Goal: Task Accomplishment & Management: Complete application form

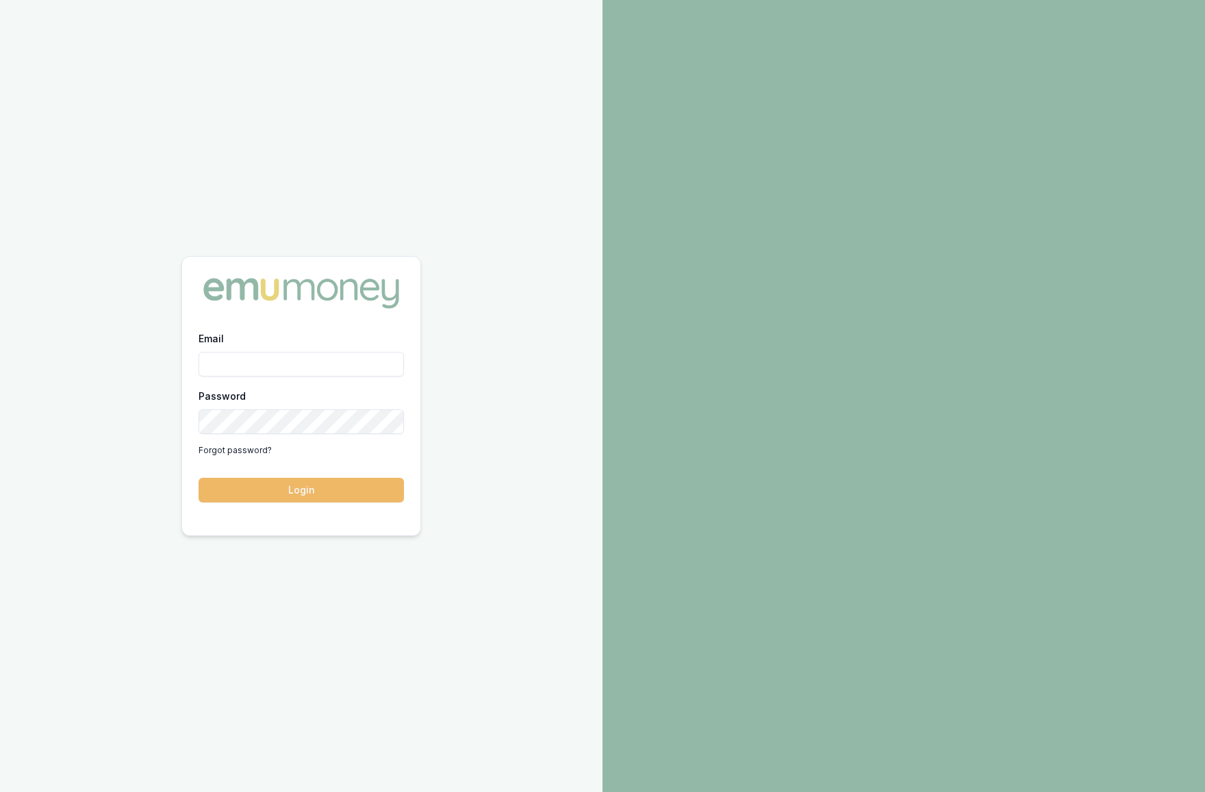
type input "krish.babu@emumoney.com.au"
click at [341, 497] on button "Login" at bounding box center [301, 490] width 205 height 25
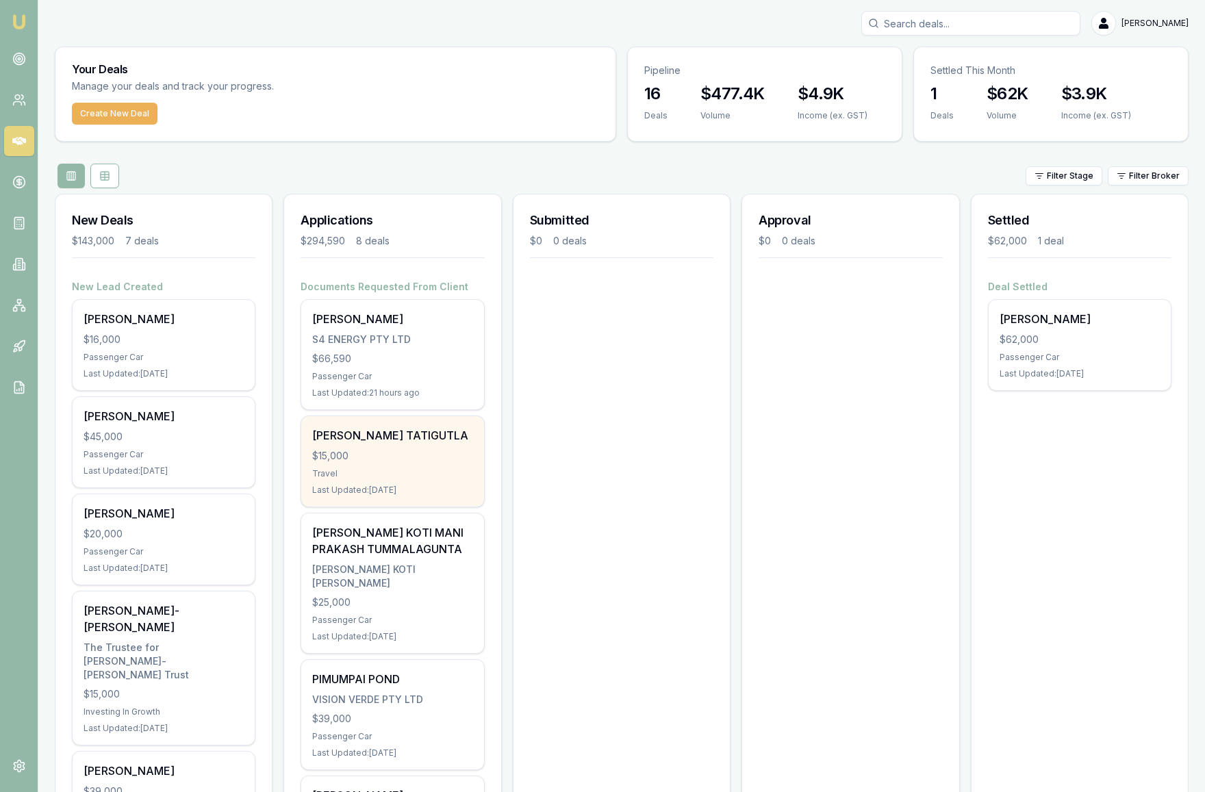
click at [434, 479] on div "Travel" at bounding box center [392, 473] width 160 height 11
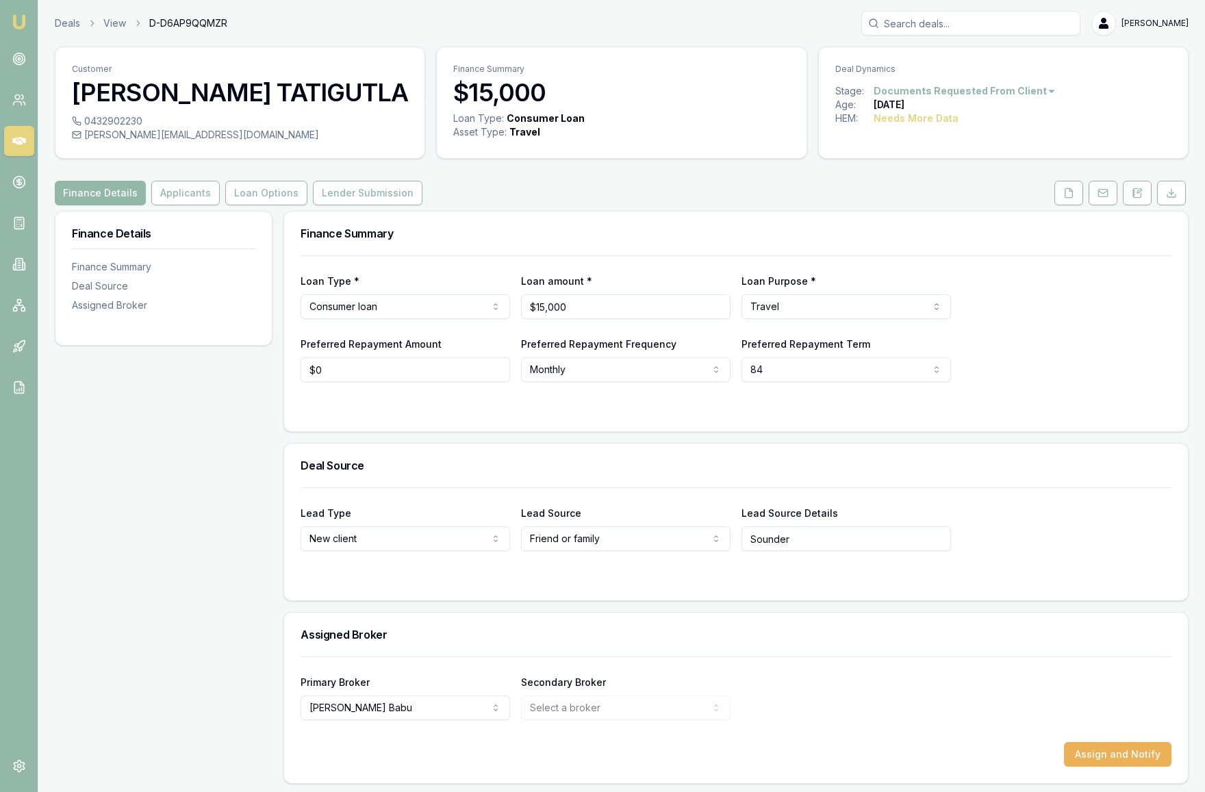
scroll to position [3, 0]
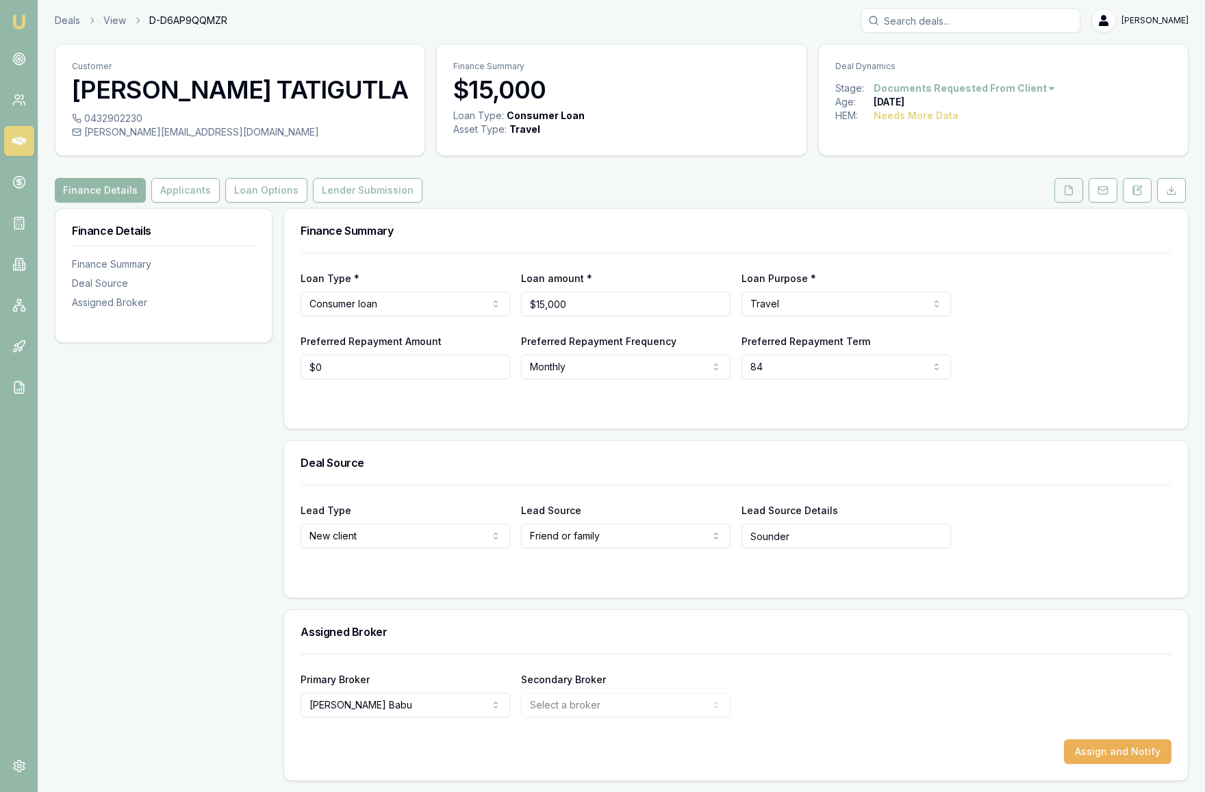
click at [1065, 189] on icon at bounding box center [1069, 190] width 8 height 9
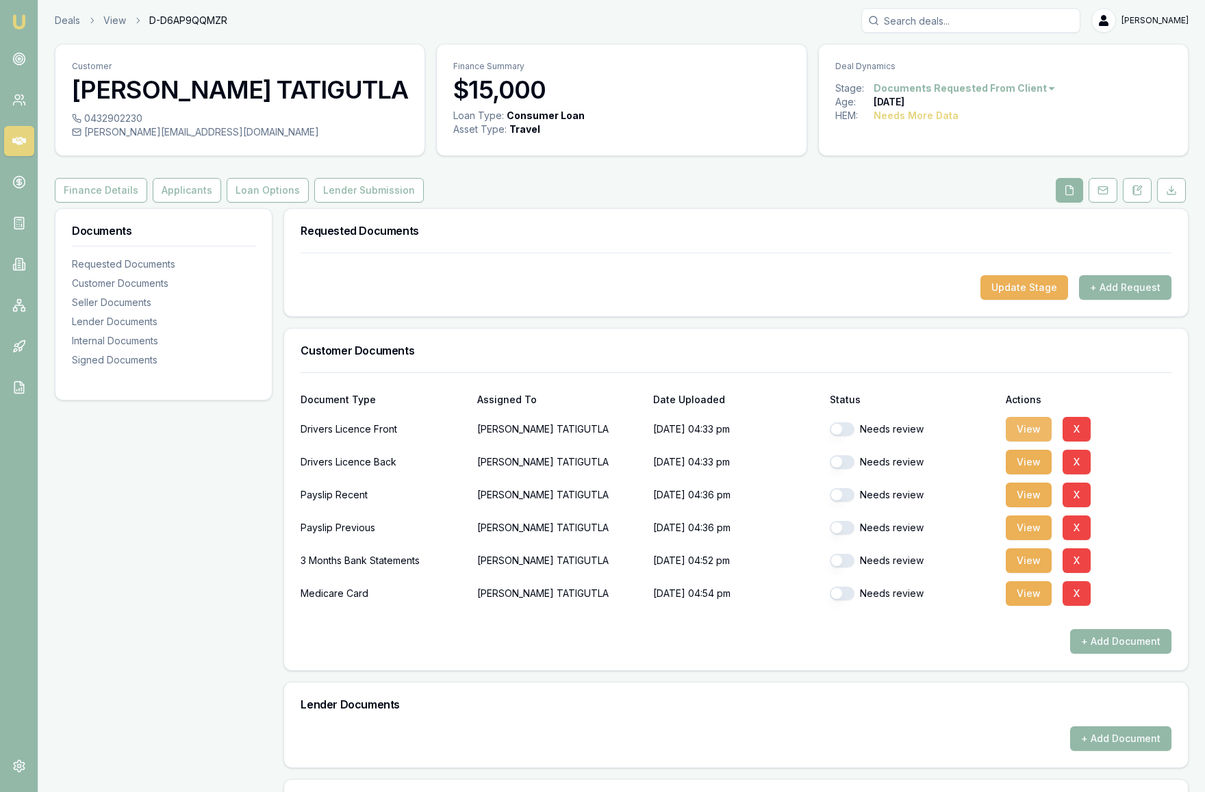
click at [1028, 433] on button "View" at bounding box center [1029, 429] width 46 height 25
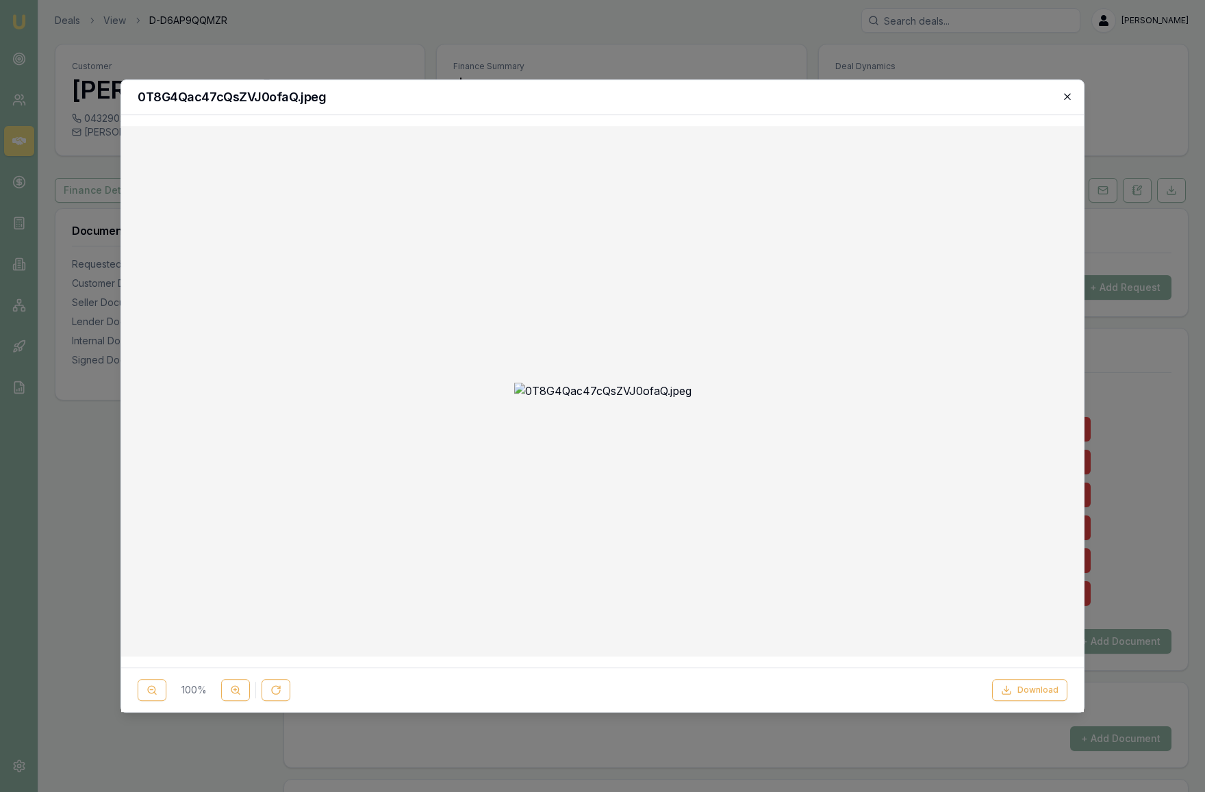
click at [1067, 99] on icon "button" at bounding box center [1067, 96] width 11 height 11
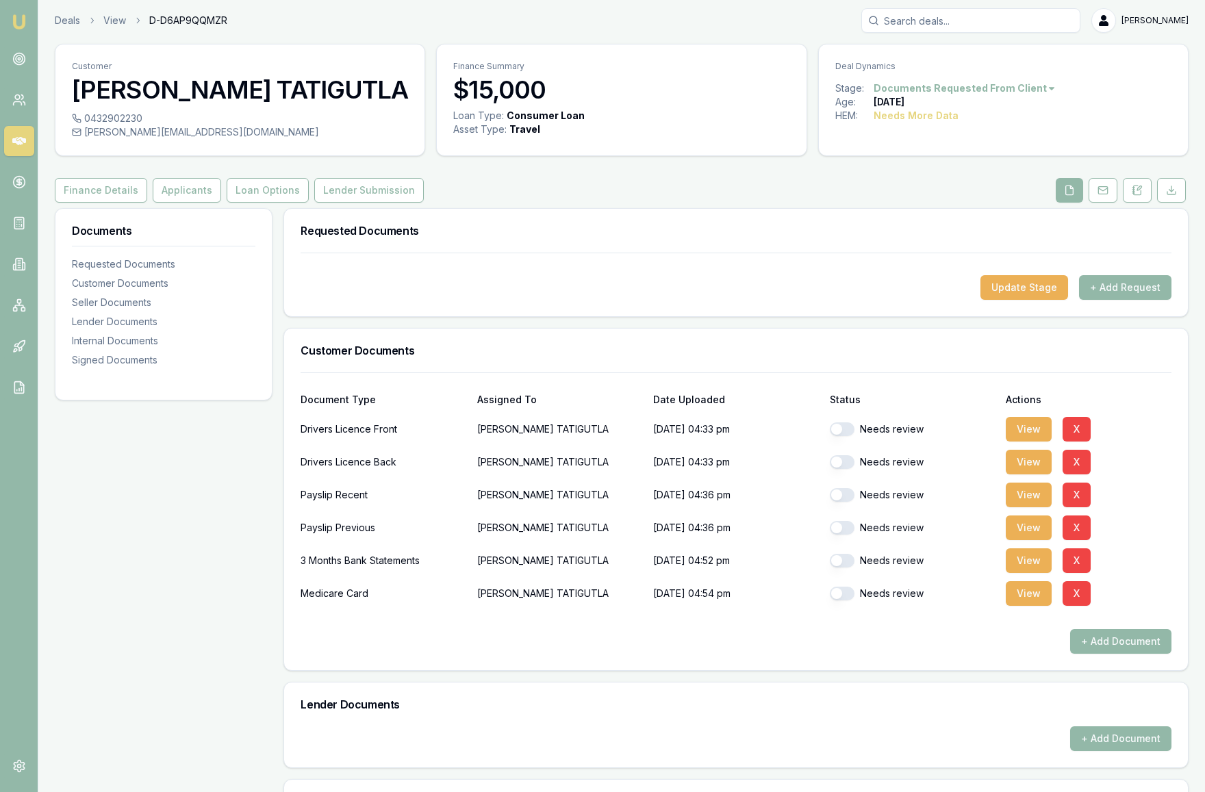
click at [838, 429] on button "button" at bounding box center [842, 429] width 25 height 14
checkbox input "true"
click at [838, 463] on button "button" at bounding box center [842, 462] width 25 height 14
checkbox input "true"
checkbox input "false"
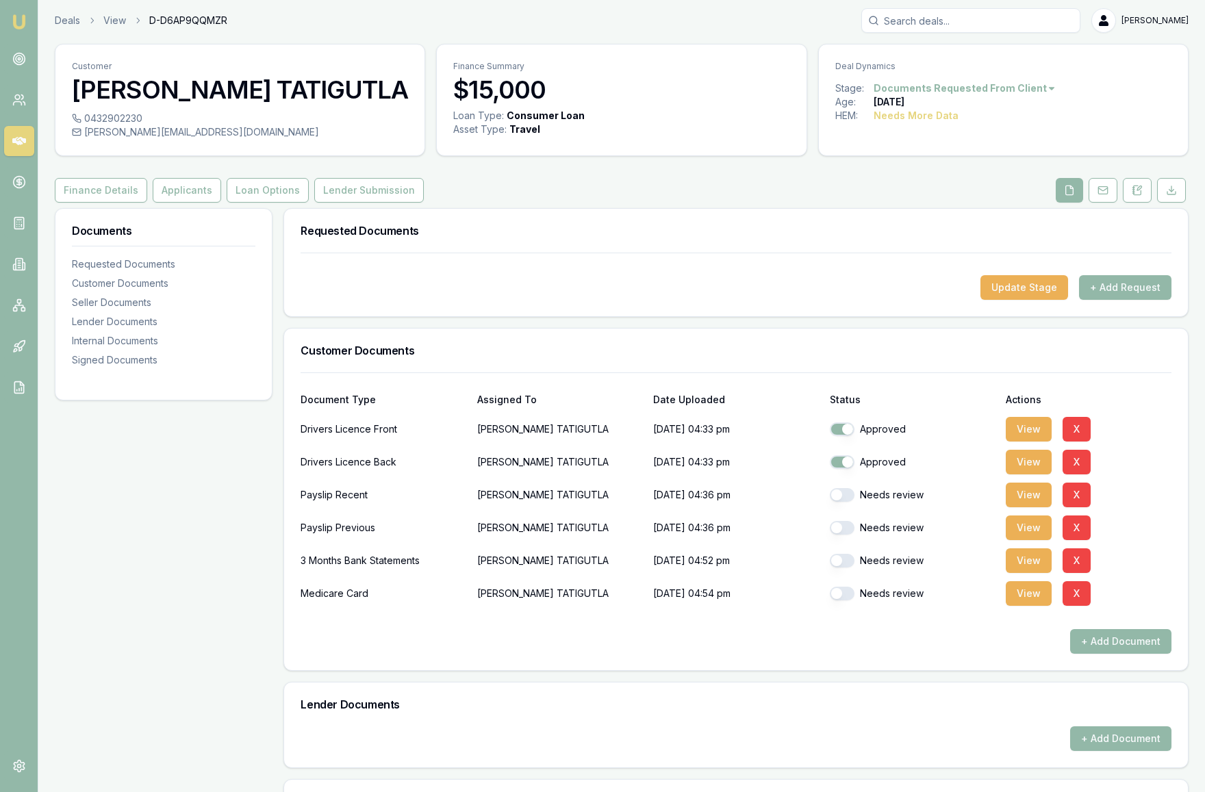
checkbox input "false"
checkbox input "true"
click at [839, 531] on button "button" at bounding box center [842, 528] width 25 height 14
checkbox input "true"
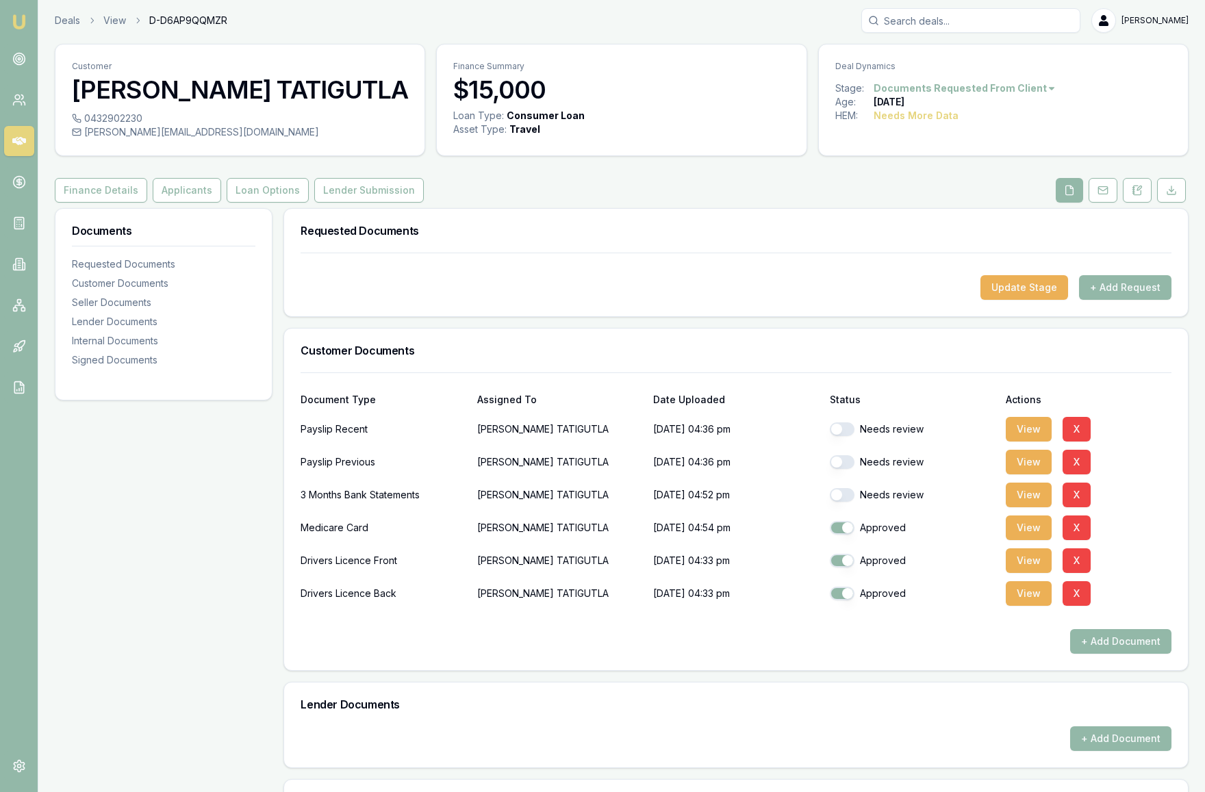
click at [839, 499] on button "button" at bounding box center [842, 495] width 25 height 14
checkbox input "true"
click at [837, 463] on button "button" at bounding box center [842, 462] width 25 height 14
checkbox input "true"
click at [837, 431] on button "button" at bounding box center [842, 429] width 25 height 14
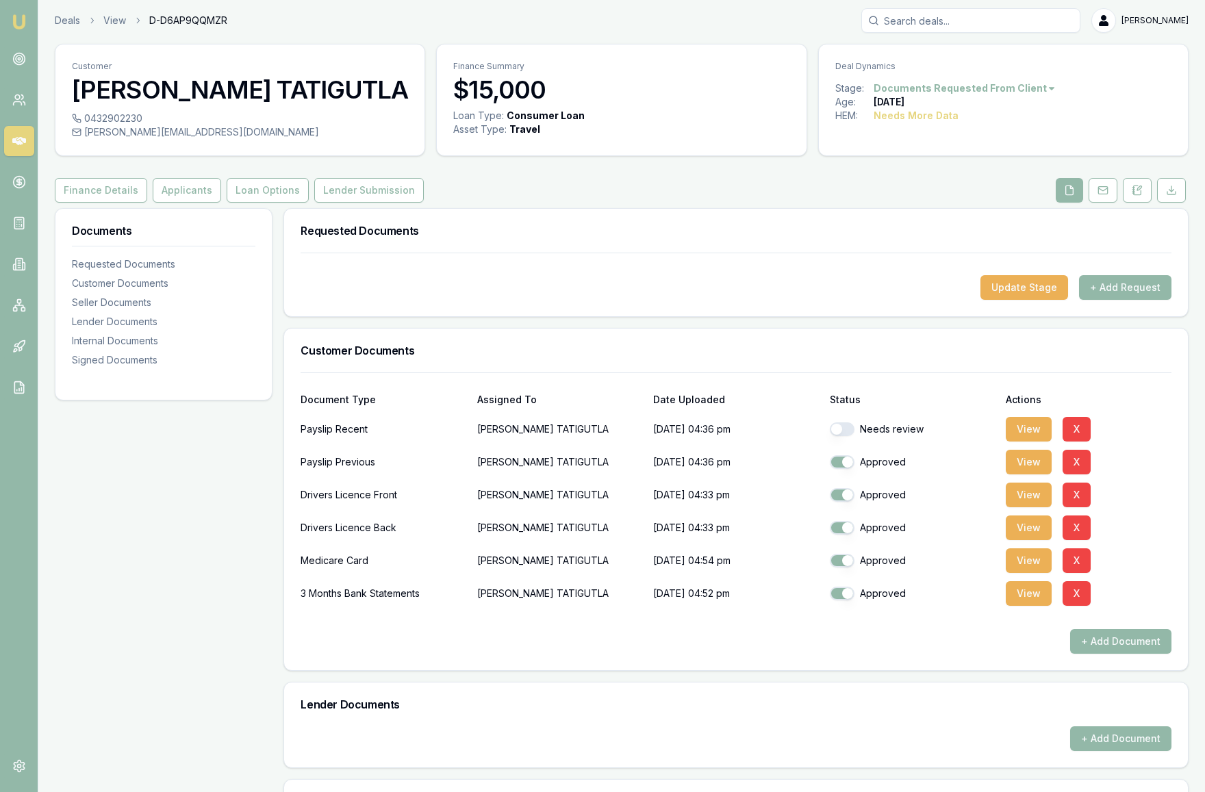
checkbox input "true"
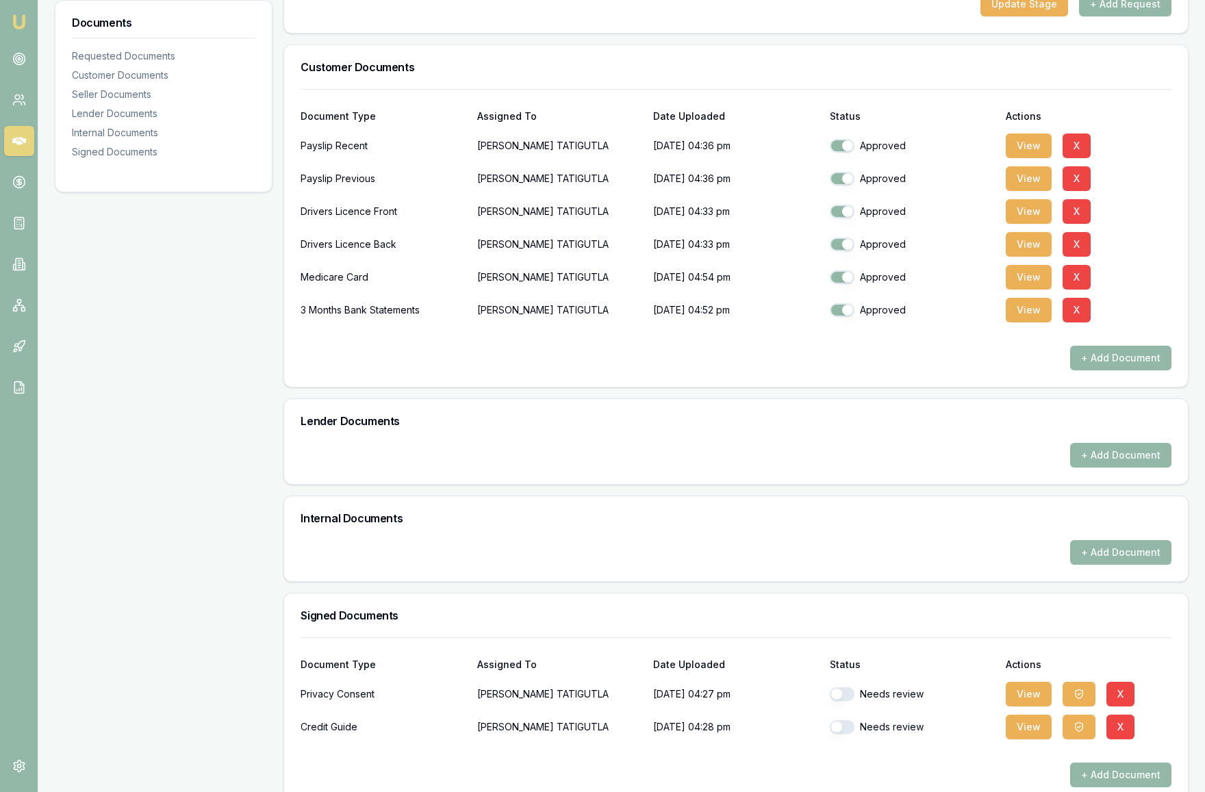
scroll to position [309, 0]
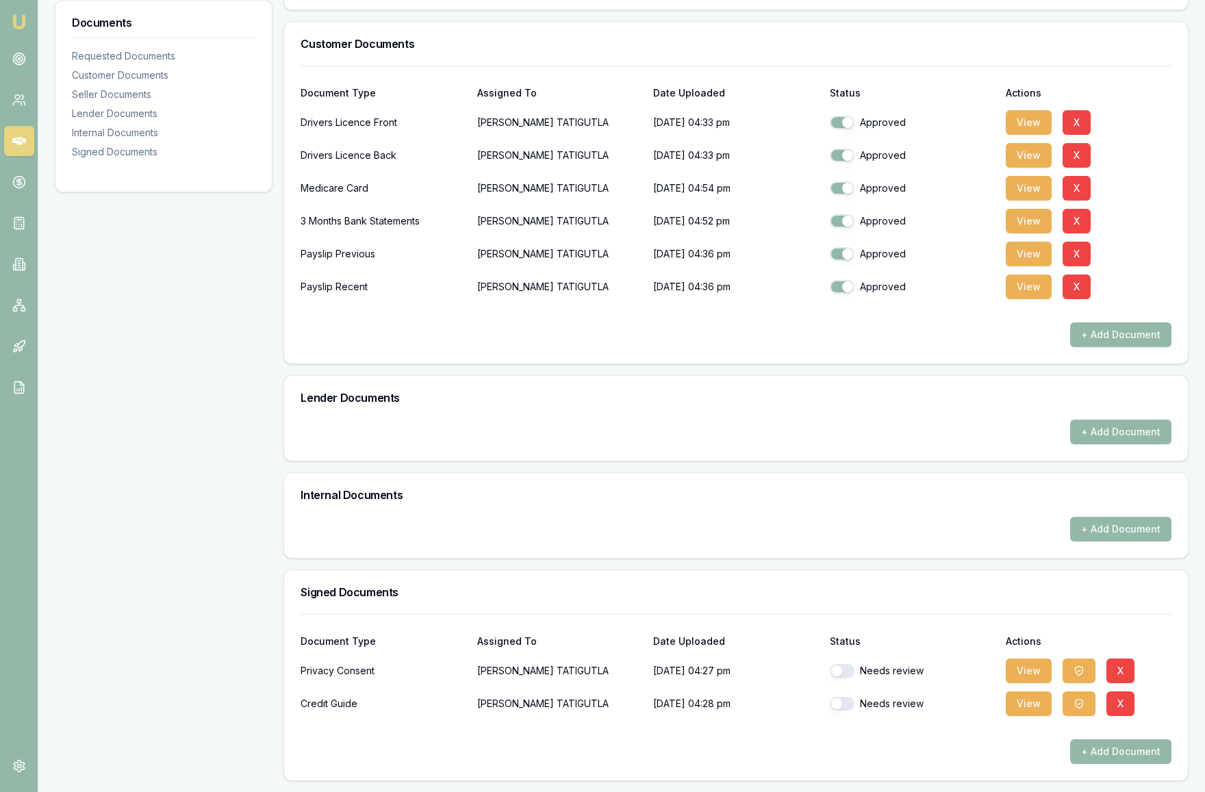
click at [839, 673] on button "button" at bounding box center [842, 671] width 25 height 14
checkbox input "true"
click at [839, 702] on button "button" at bounding box center [842, 704] width 25 height 14
checkbox input "true"
click at [1021, 672] on button "View" at bounding box center [1029, 671] width 46 height 25
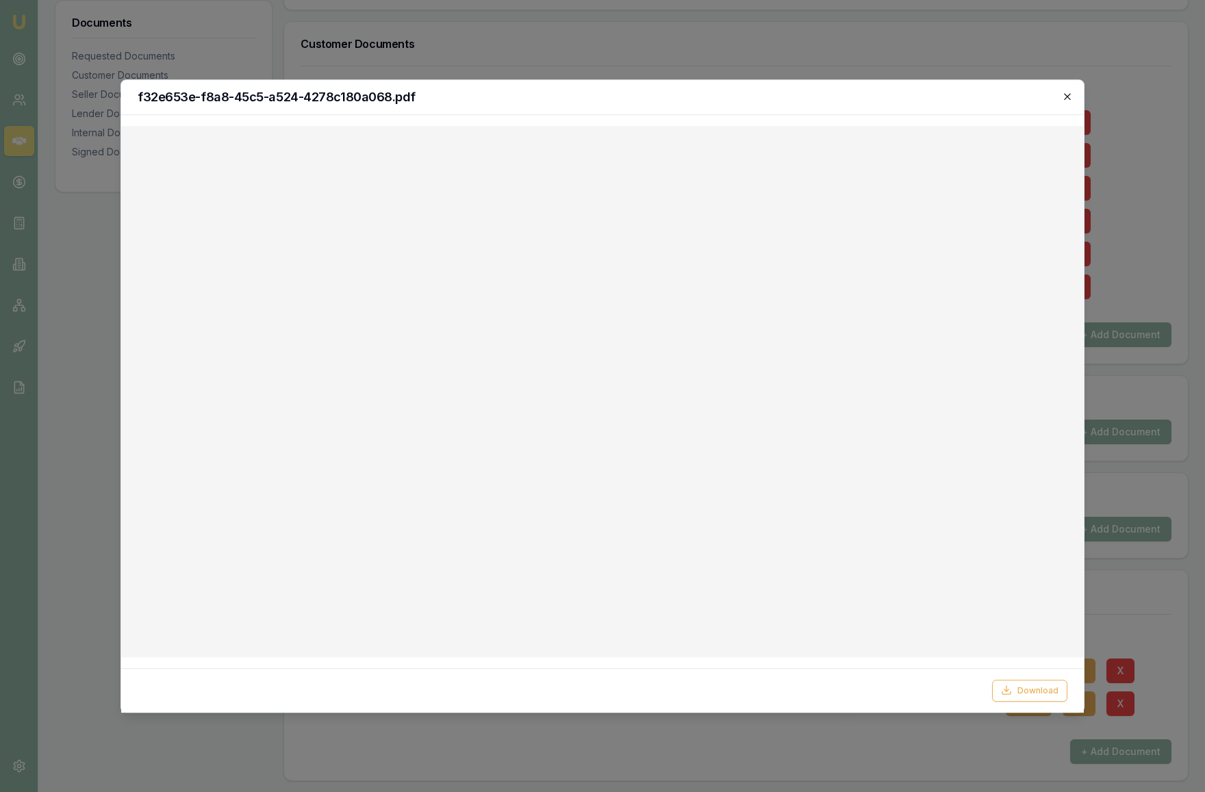
click at [1069, 94] on icon "button" at bounding box center [1067, 96] width 6 height 6
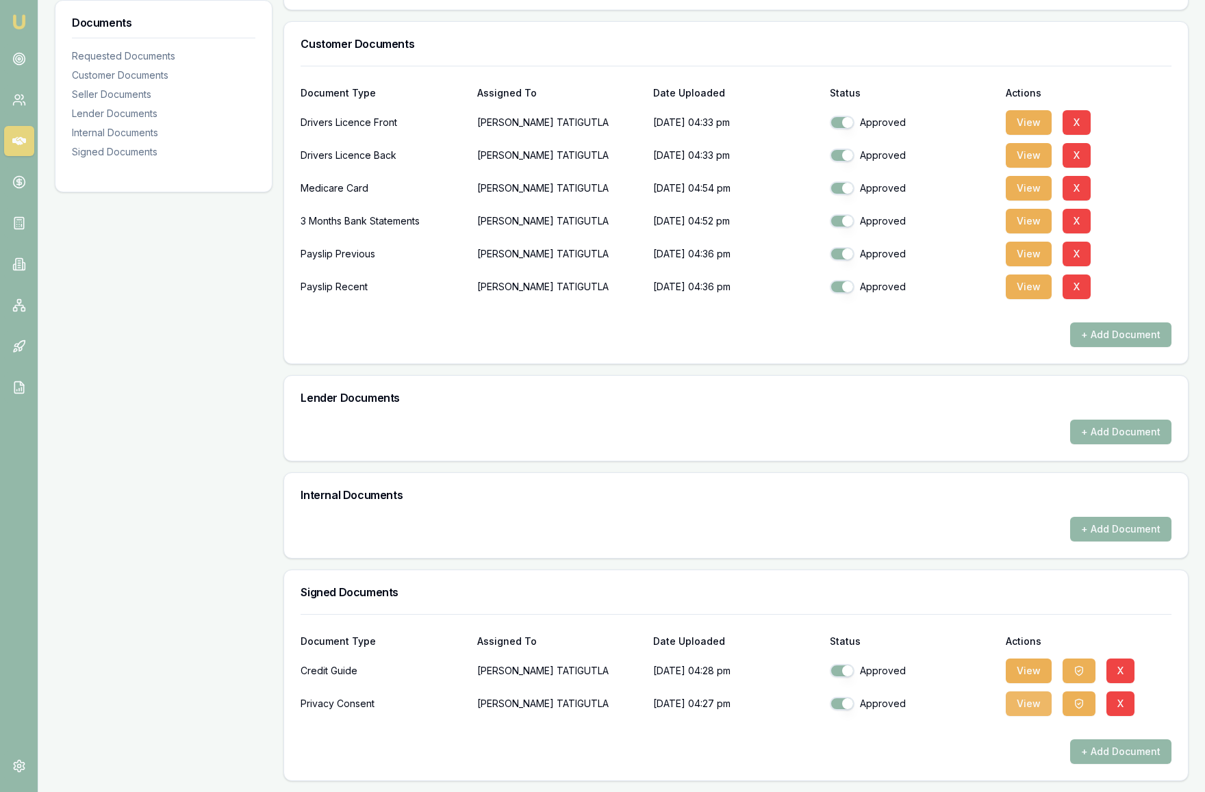
click at [1031, 709] on button "View" at bounding box center [1029, 703] width 46 height 25
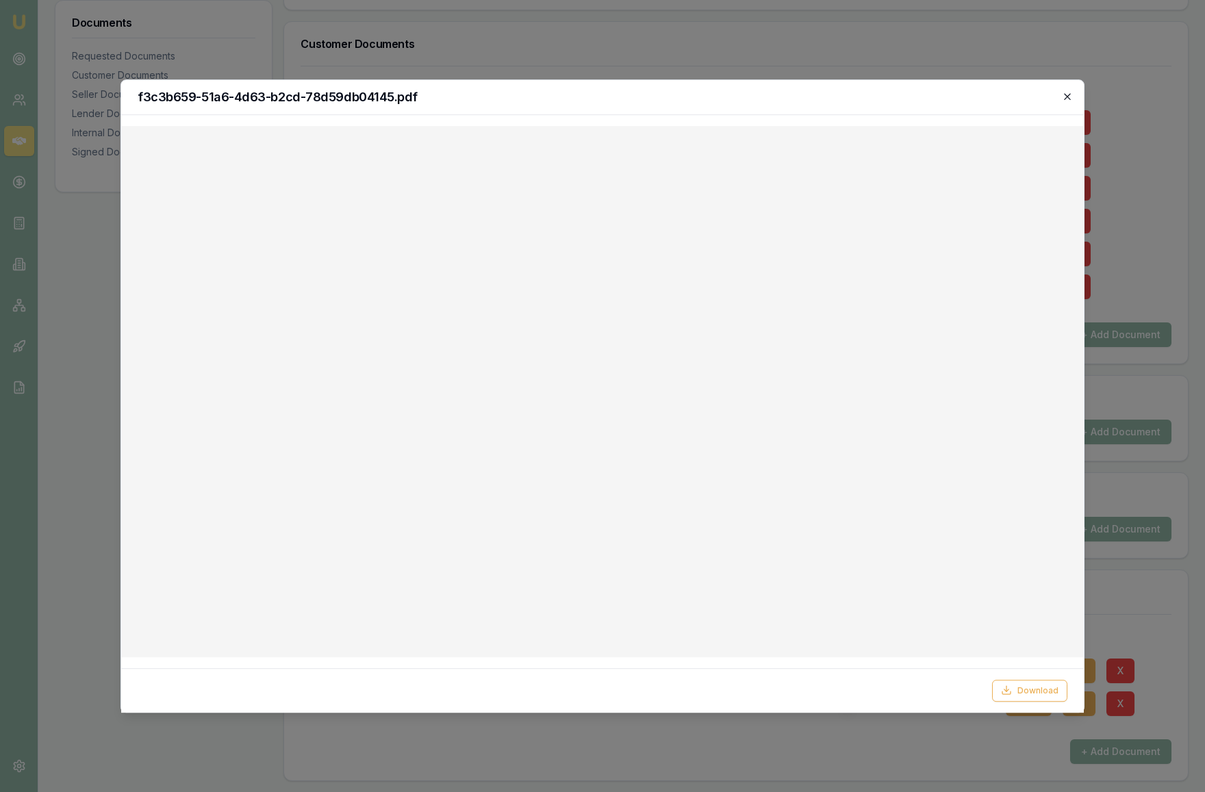
click at [1069, 94] on icon "button" at bounding box center [1067, 96] width 6 height 6
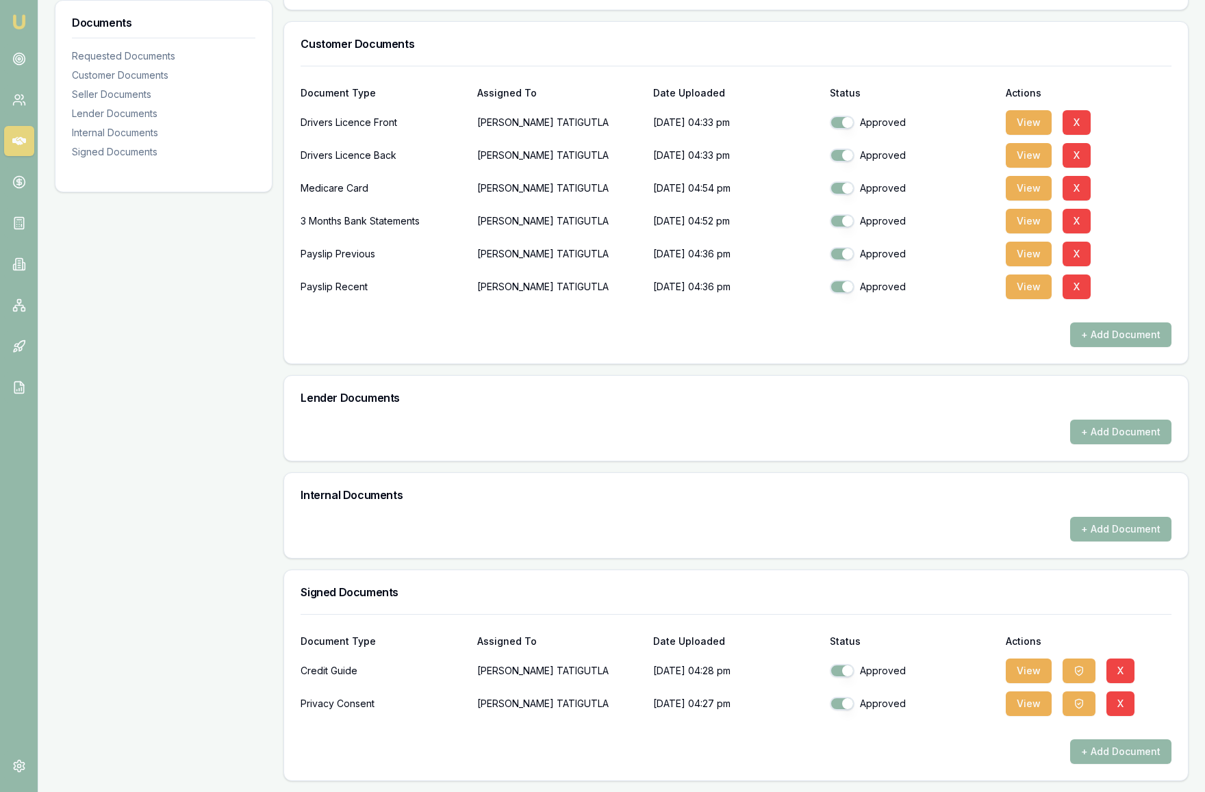
scroll to position [0, 0]
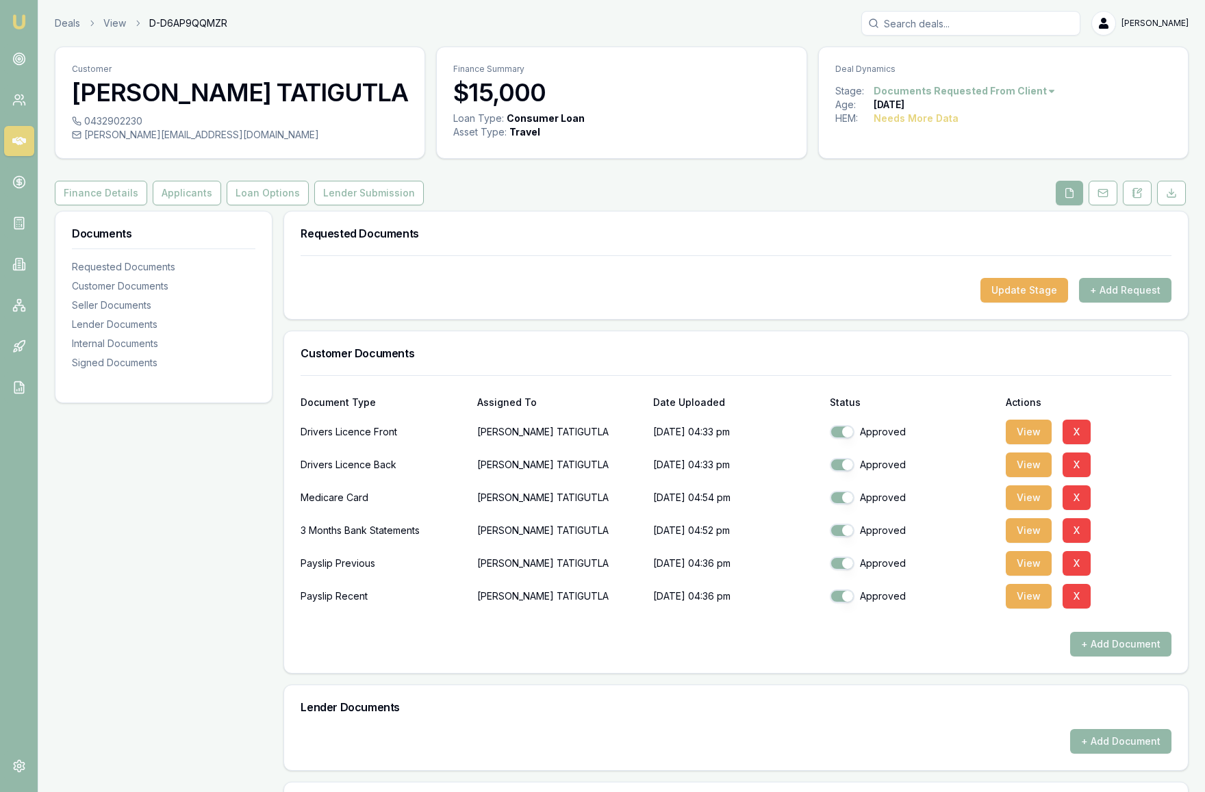
click at [622, 185] on div "Finance Details Applicants Loan Options Lender Submission" at bounding box center [622, 193] width 1134 height 25
click at [14, 149] on link at bounding box center [19, 141] width 30 height 30
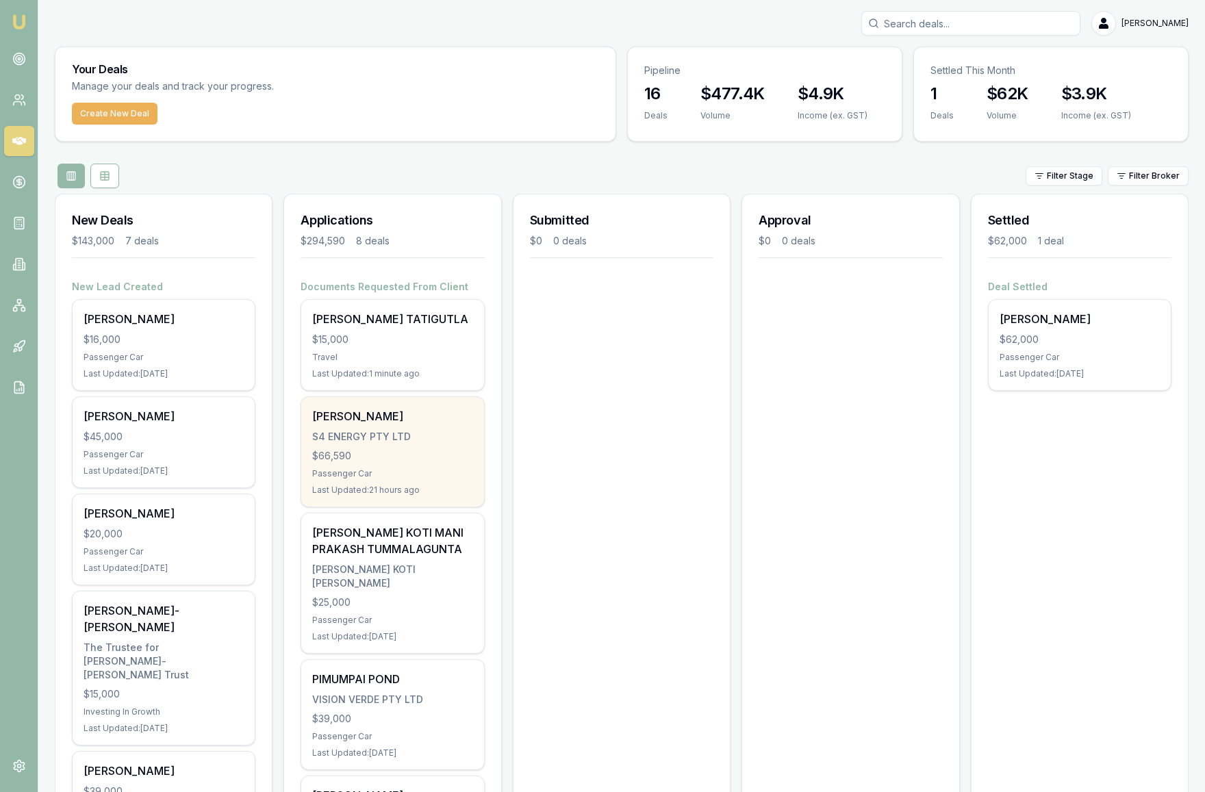
click at [465, 463] on div "$66,590" at bounding box center [392, 456] width 160 height 14
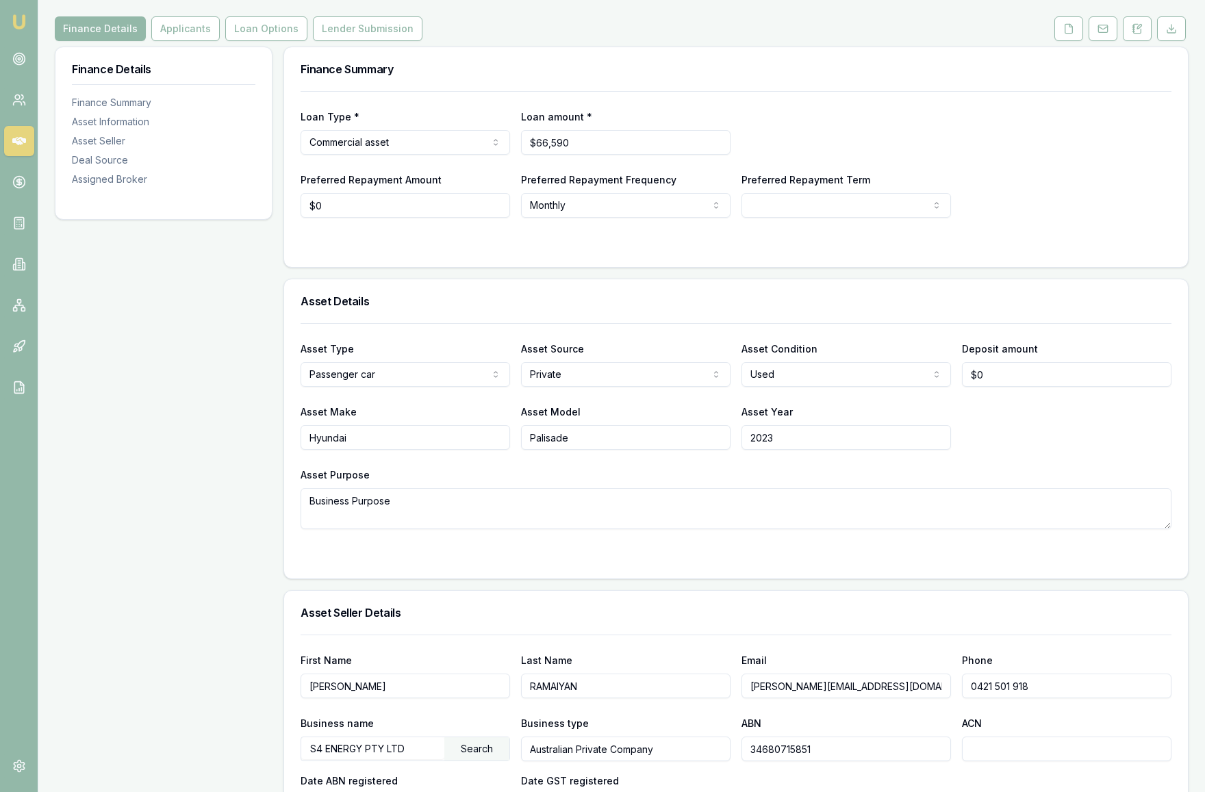
scroll to position [173, 0]
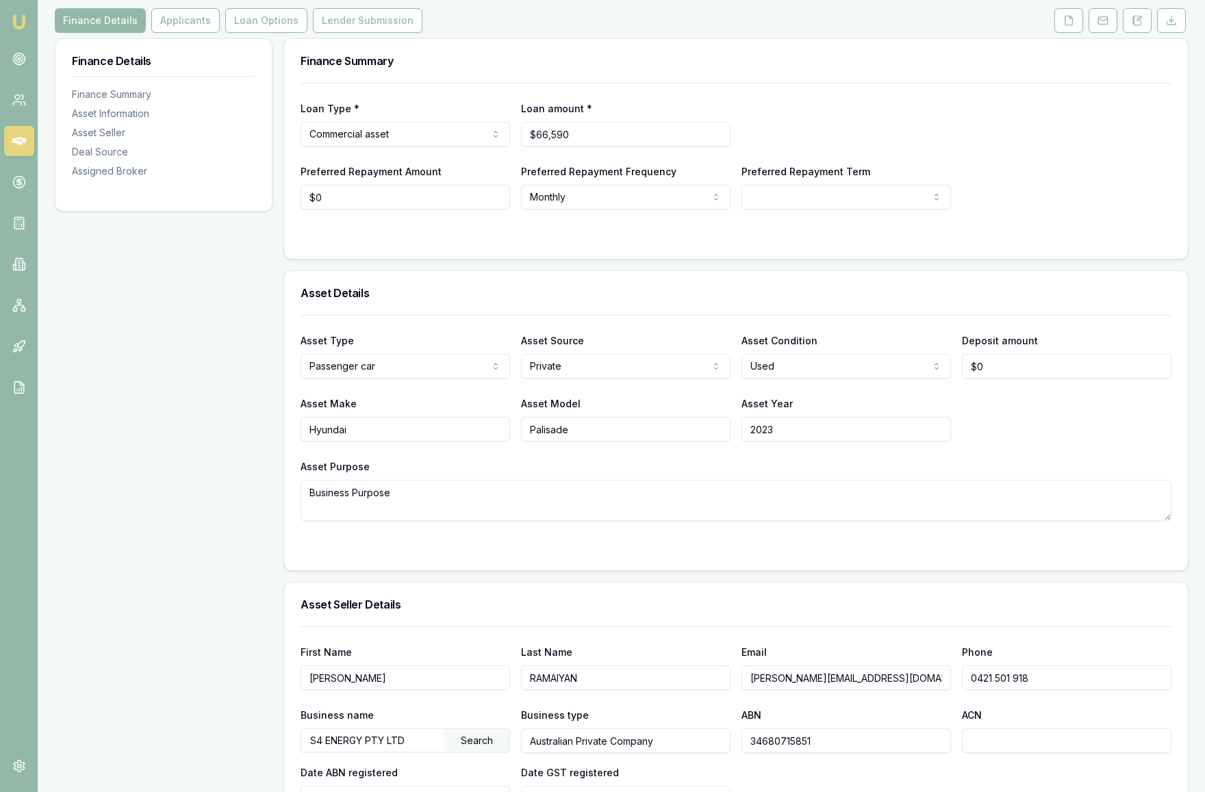
click at [875, 232] on html "Emu Broker Deals View D-5N91MZJ7BN [PERSON_NAME] Toggle Menu Customer [PERSON_N…" at bounding box center [602, 223] width 1205 height 792
click at [1037, 209] on div "Preferred Repayment Amount $0 Preferred Repayment Frequency Monthly Weekly Fort…" at bounding box center [736, 186] width 871 height 47
click at [915, 228] on html "Emu Broker Deals View D-5N91MZJ7BN Krish Babu Toggle Menu Customer SIVASHANMUGA…" at bounding box center [602, 223] width 1205 height 792
select select "84"
click at [1073, 209] on div "Preferred Repayment Amount $0 Preferred Repayment Frequency Monthly Weekly Fort…" at bounding box center [736, 186] width 871 height 47
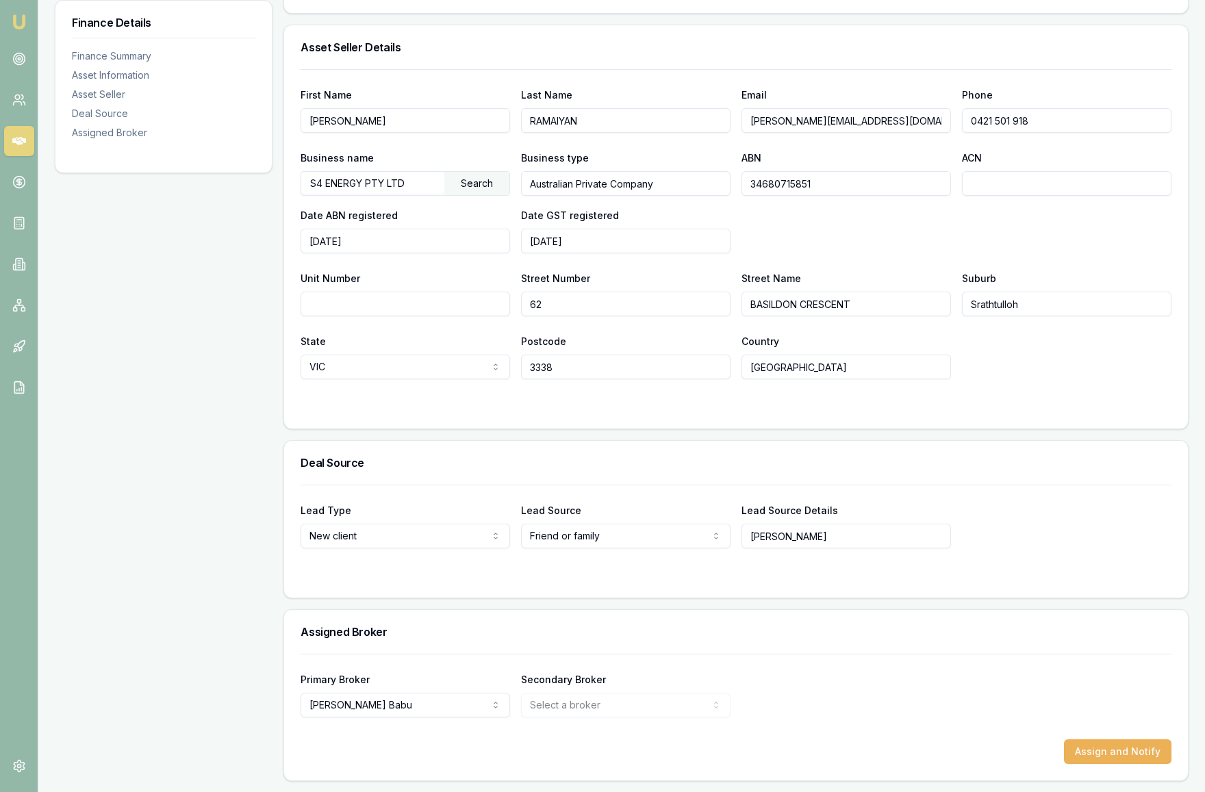
scroll to position [0, 0]
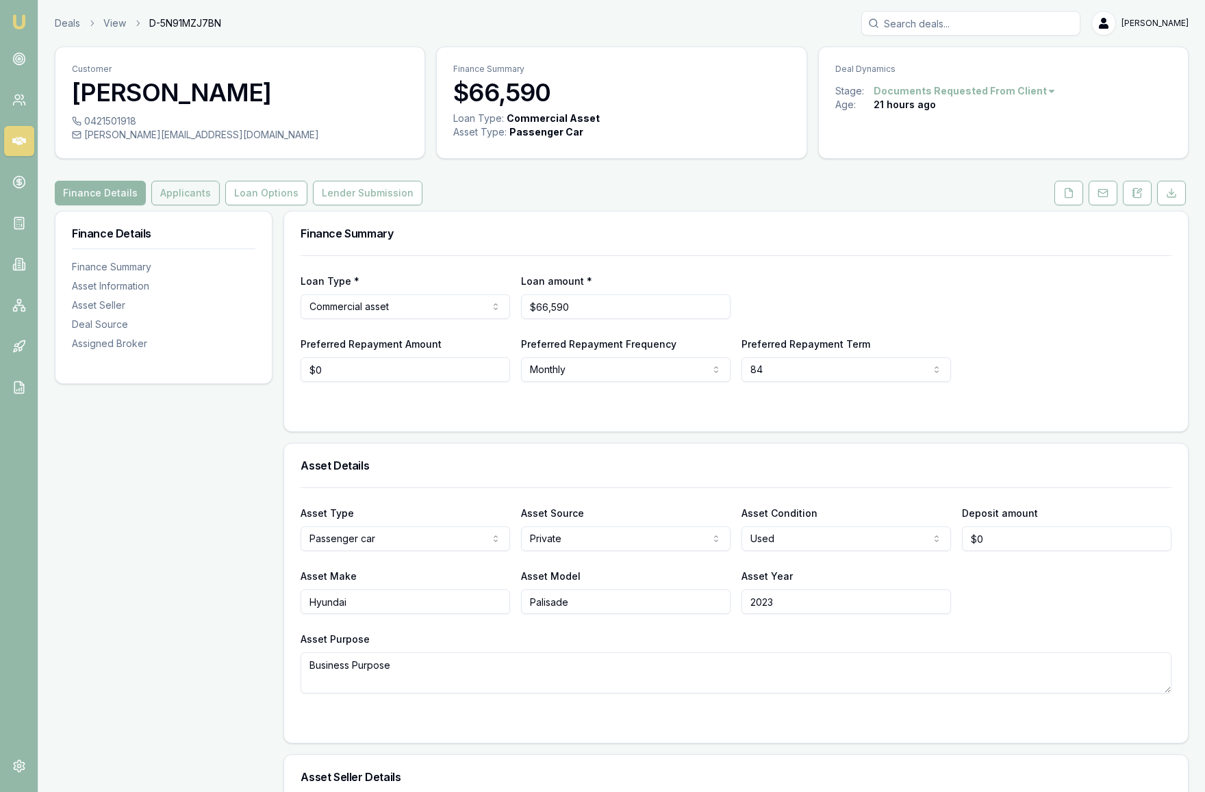
click at [180, 205] on button "Applicants" at bounding box center [185, 193] width 68 height 25
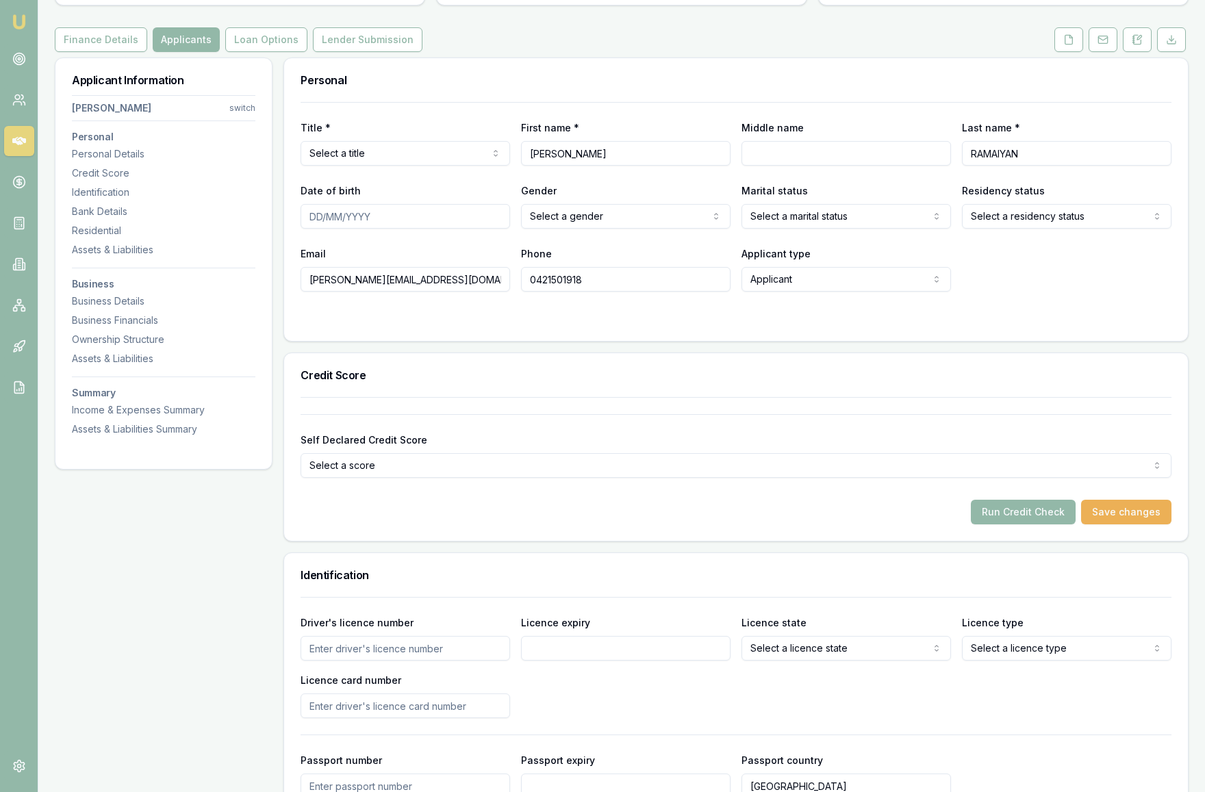
scroll to position [156, 0]
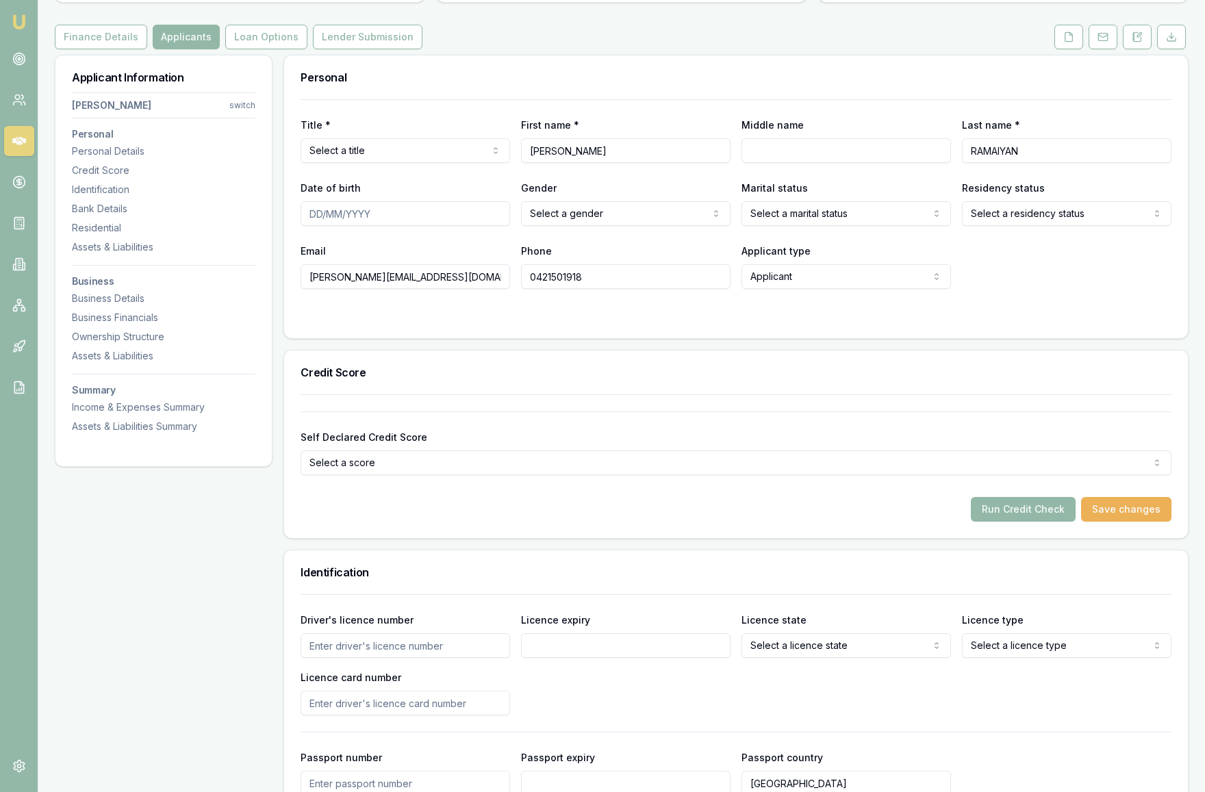
click at [408, 176] on html "Emu Broker Deals View D-5N91MZJ7BN Krish Babu Toggle Menu Customer SIVASHANMUGA…" at bounding box center [602, 240] width 1205 height 792
click at [676, 83] on h3 "Personal" at bounding box center [736, 77] width 871 height 11
click at [643, 242] on html "Emu Broker Deals View D-5N91MZJ7BN Krish Babu Toggle Menu Customer SIVASHANMUGA…" at bounding box center [602, 240] width 1205 height 792
click at [858, 240] on html "Emu Broker Deals View D-5N91MZJ7BN Krish Babu Toggle Menu Customer SIVASHANMUGA…" at bounding box center [602, 240] width 1205 height 792
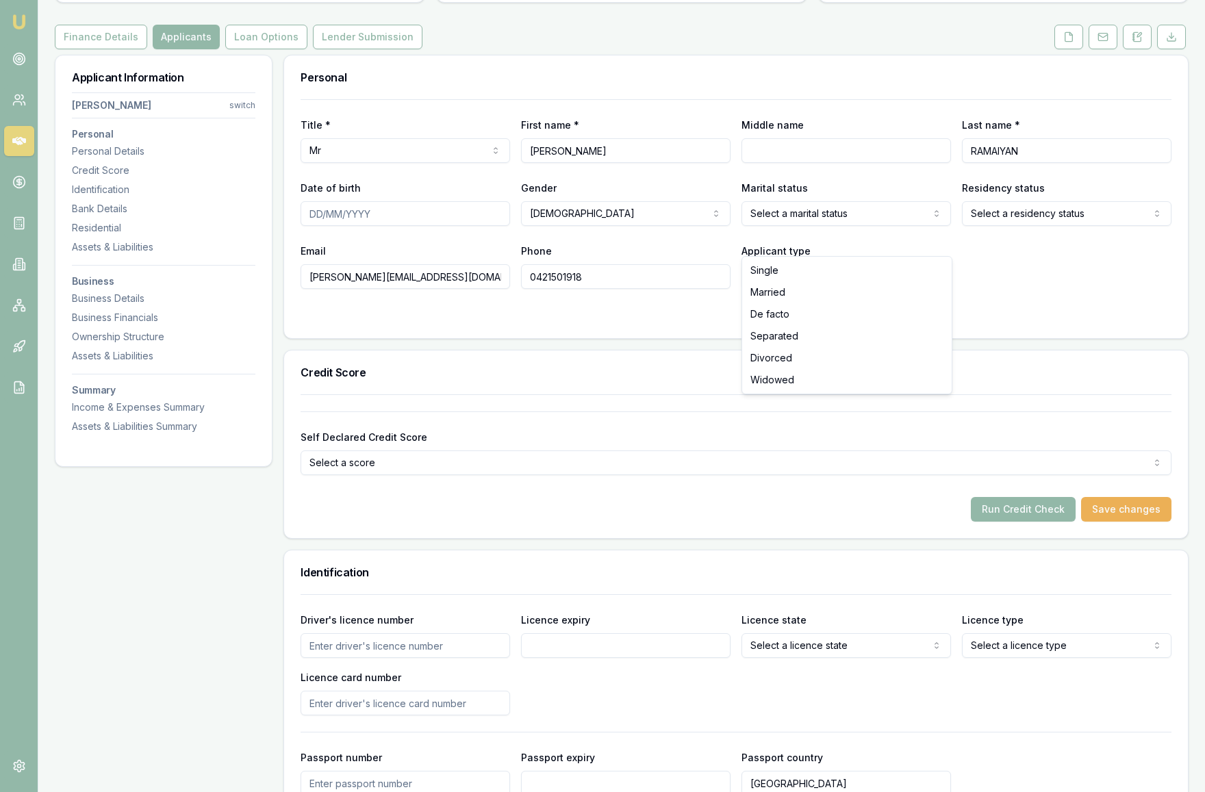
select select "MARRIED"
click at [890, 99] on div "Personal" at bounding box center [736, 77] width 904 height 44
click at [1068, 42] on icon at bounding box center [1068, 36] width 11 height 11
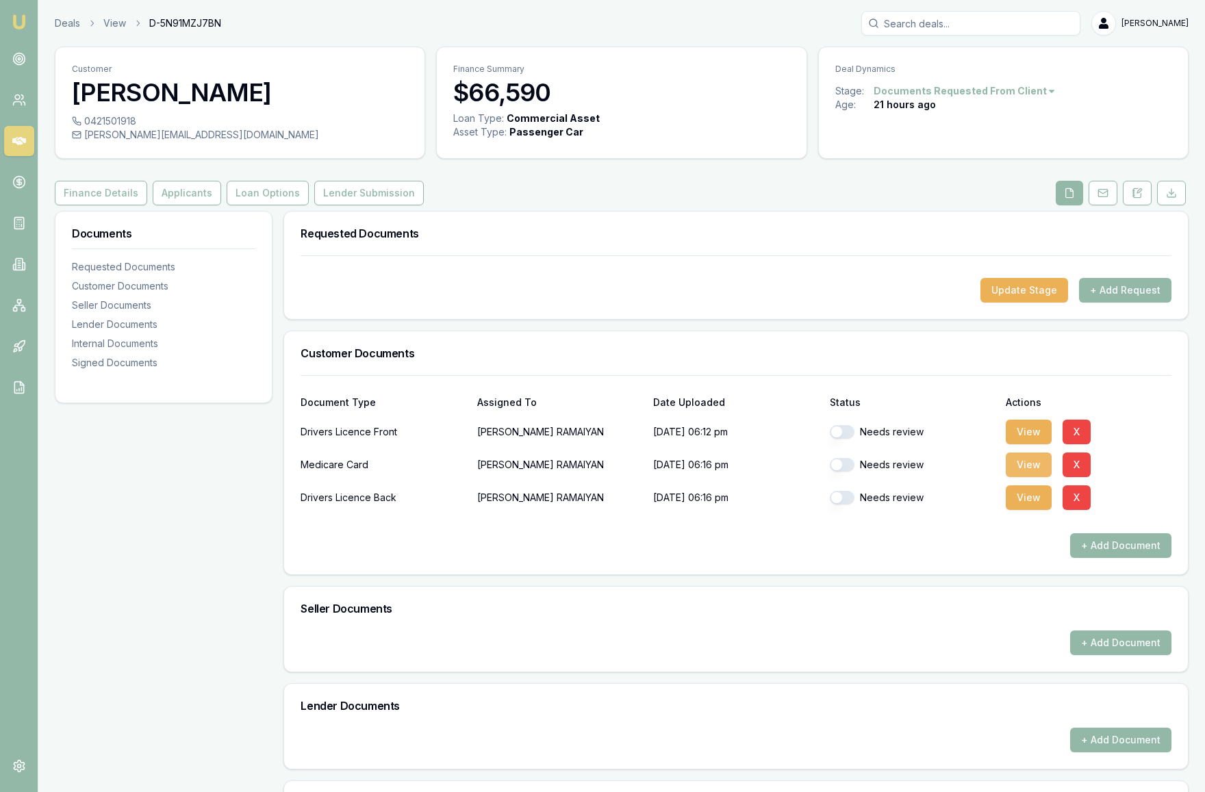
click at [1030, 477] on button "View" at bounding box center [1029, 465] width 46 height 25
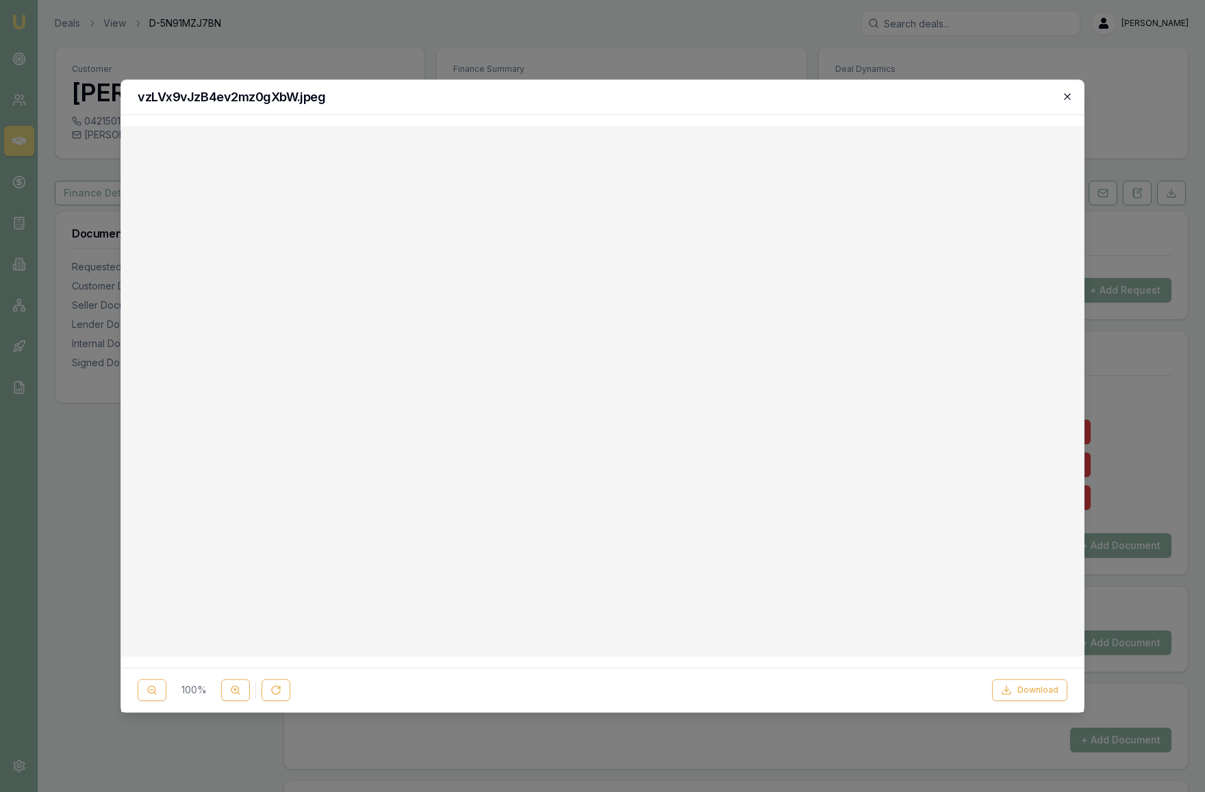
click at [1070, 97] on icon "button" at bounding box center [1067, 96] width 11 height 11
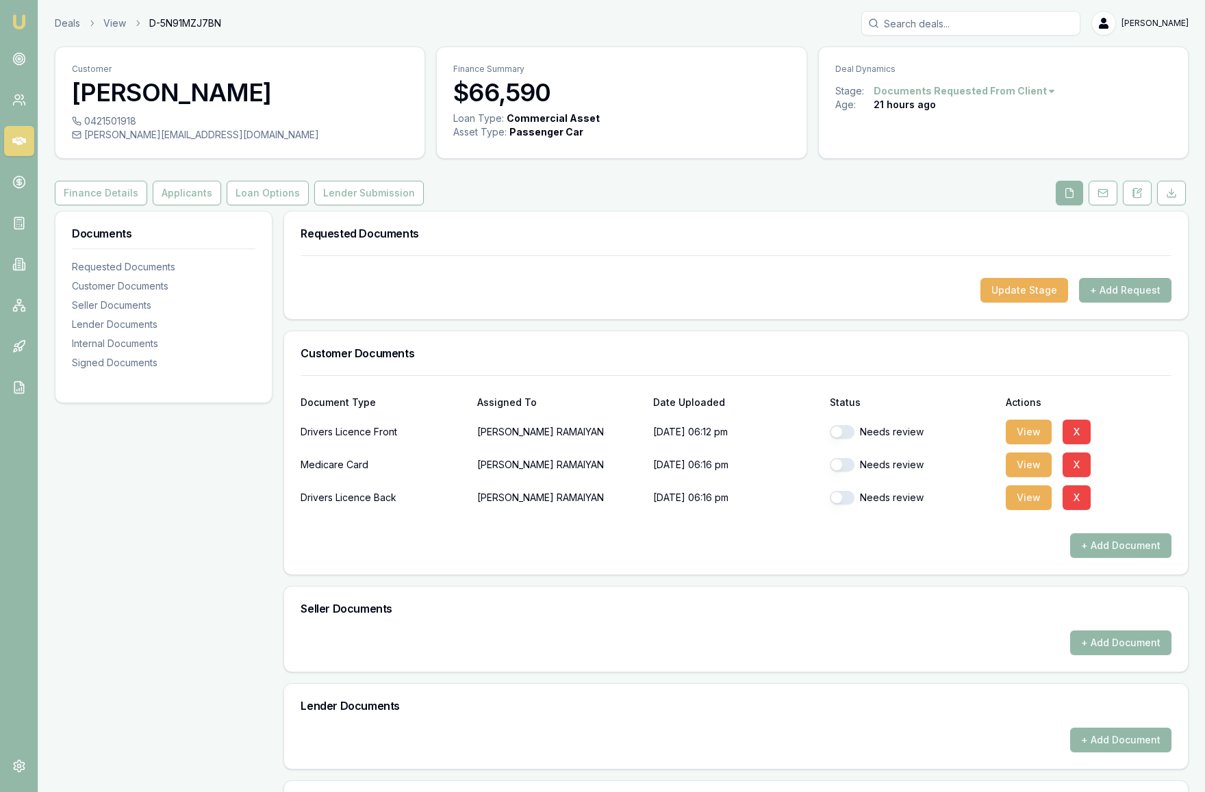
click at [709, 303] on div "Update Stage + Add Request" at bounding box center [736, 290] width 871 height 25
click at [839, 439] on button "button" at bounding box center [842, 432] width 25 height 14
checkbox input "true"
click at [839, 472] on button "button" at bounding box center [842, 465] width 25 height 14
checkbox input "true"
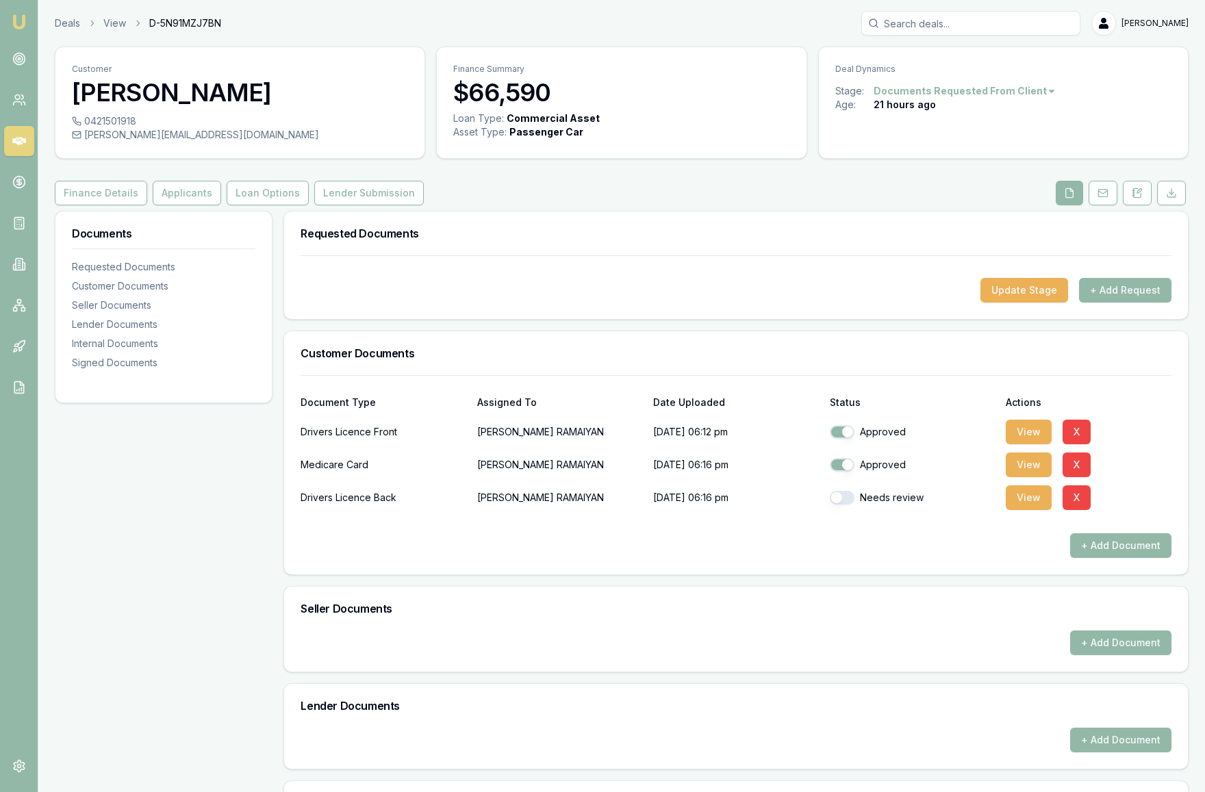
checkbox input "false"
click at [839, 505] on button "button" at bounding box center [842, 498] width 25 height 14
checkbox input "false"
click at [833, 439] on button "button" at bounding box center [842, 432] width 25 height 14
checkbox input "true"
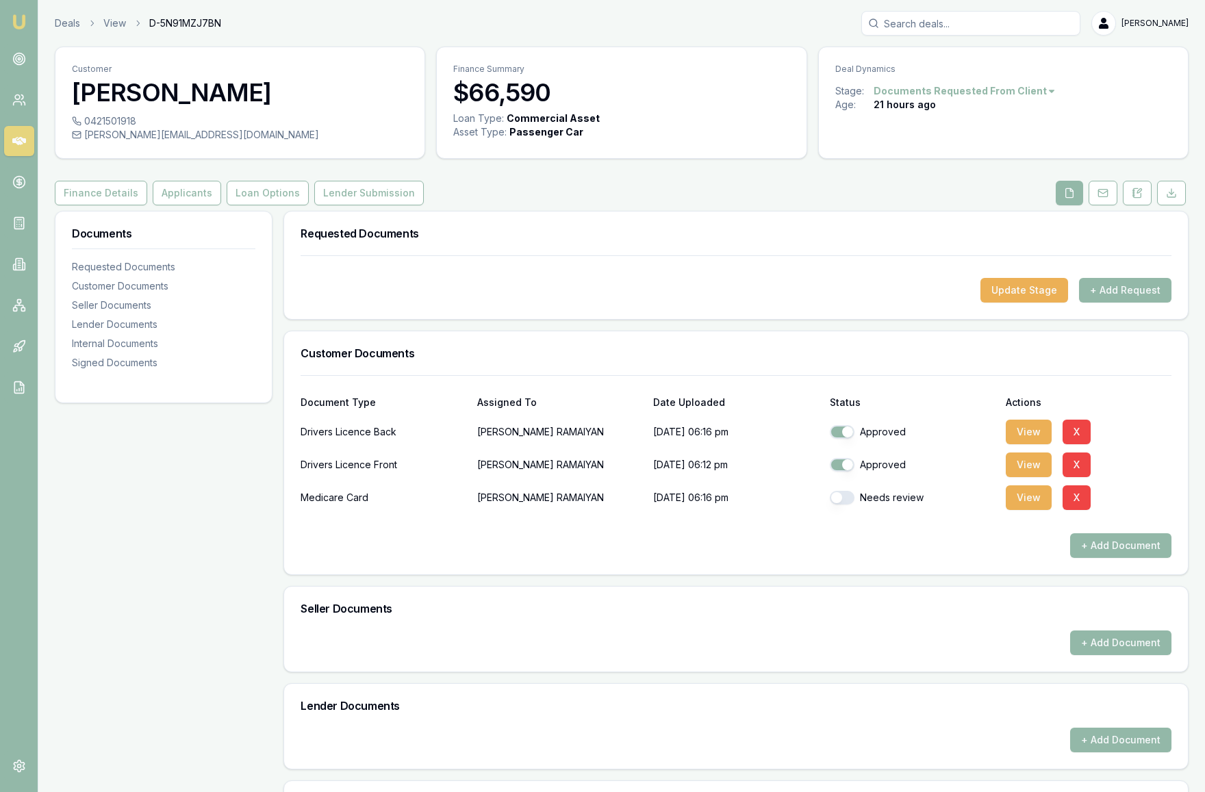
click at [838, 505] on button "button" at bounding box center [842, 498] width 25 height 14
checkbox input "true"
click at [690, 303] on div "Update Stage + Add Request" at bounding box center [736, 290] width 871 height 25
